Goal: Communication & Community: Answer question/provide support

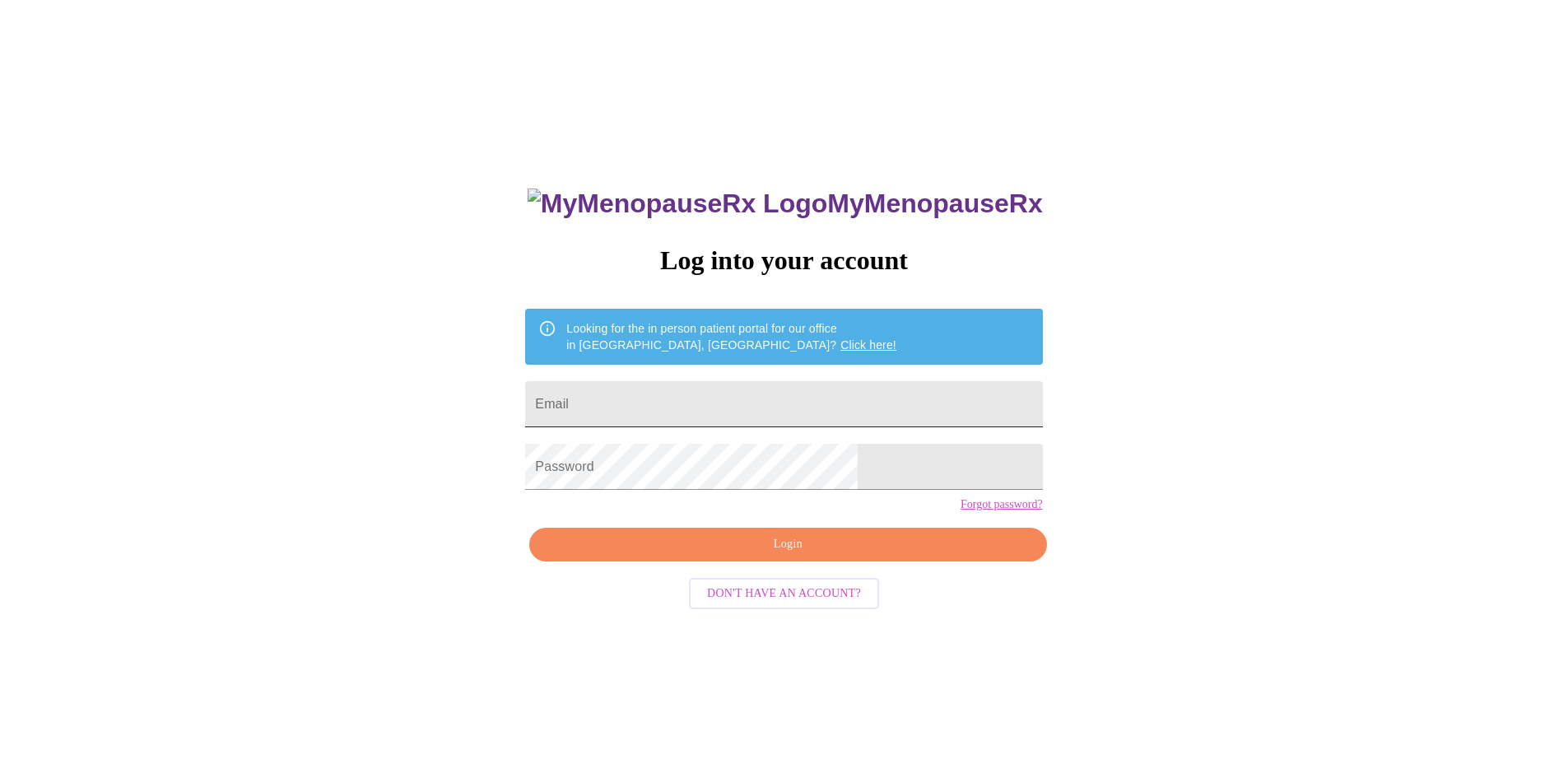
drag, startPoint x: 0, startPoint y: 0, endPoint x: 721, endPoint y: 407, distance: 827.9
click at [721, 407] on input "Email" at bounding box center [784, 404] width 517 height 46
type input "[EMAIL_ADDRESS][DOMAIN_NAME]"
click at [766, 555] on span "Login" at bounding box center [787, 545] width 479 height 21
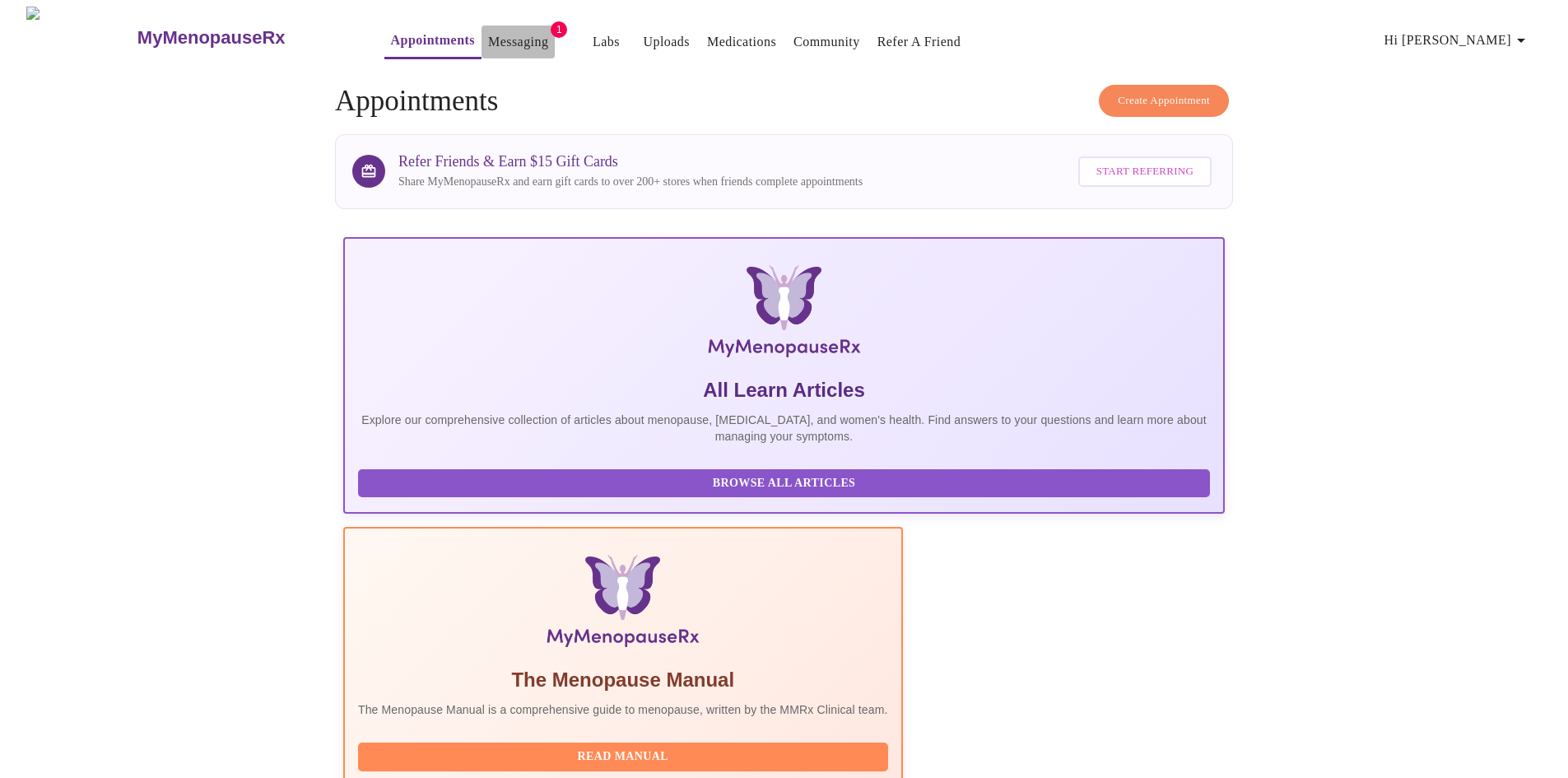
click at [488, 40] on link "Messaging" at bounding box center [518, 42] width 60 height 23
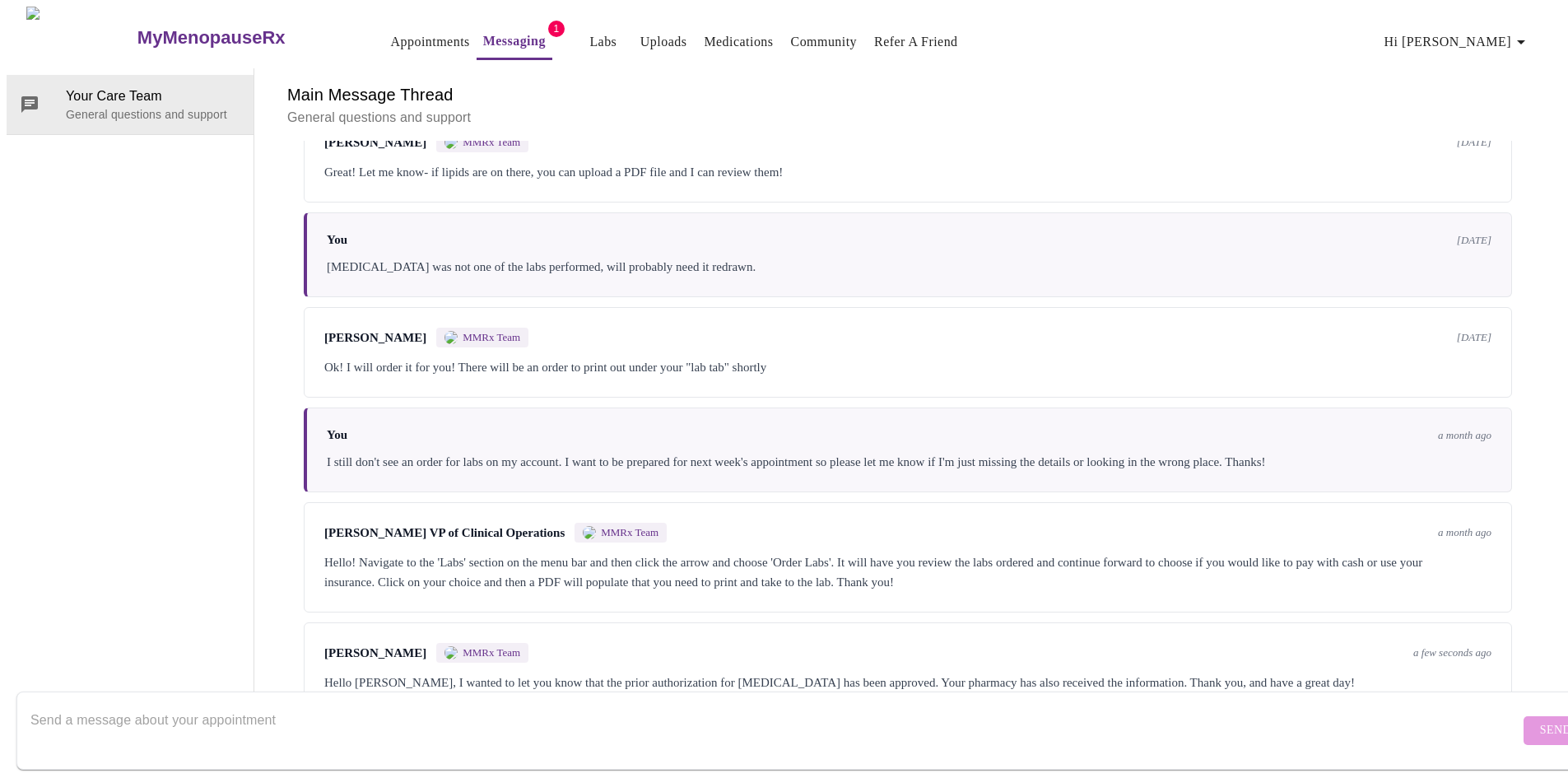
scroll to position [1616, 0]
